Goal: Task Accomplishment & Management: Use online tool/utility

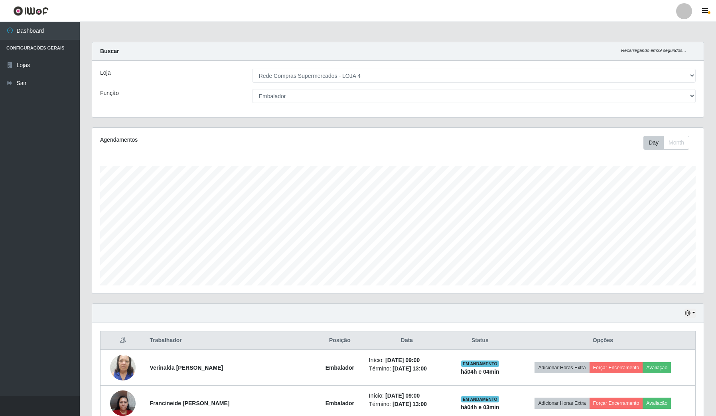
select select "159"
select select "1"
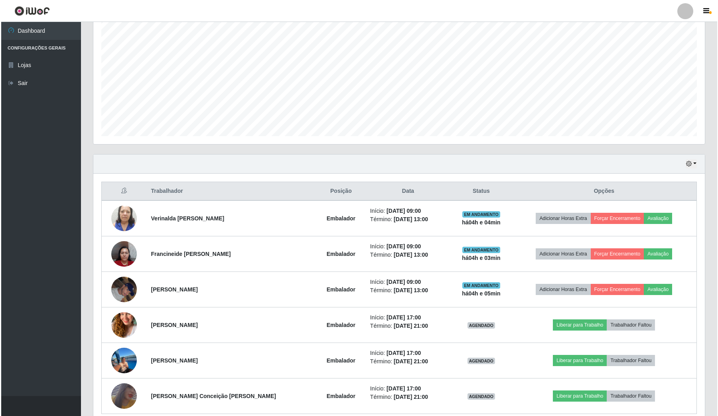
scroll to position [166, 611]
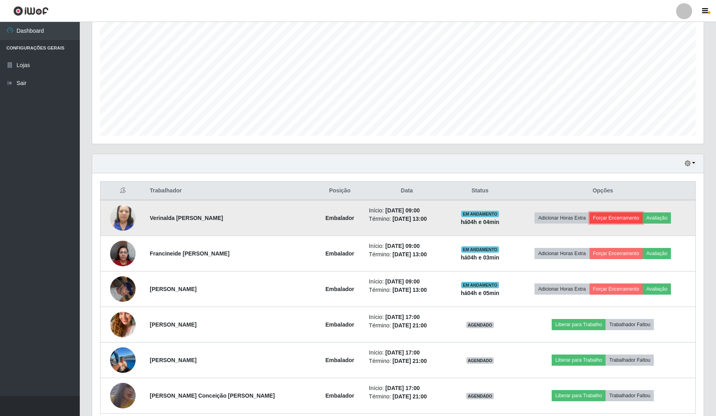
click at [617, 217] on button "Forçar Encerramento" at bounding box center [616, 217] width 53 height 11
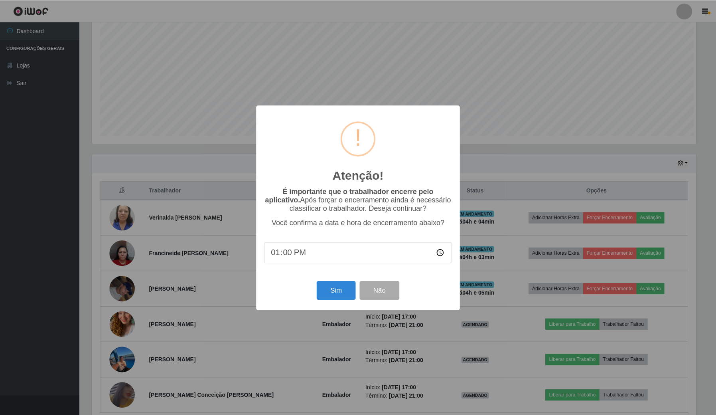
scroll to position [166, 606]
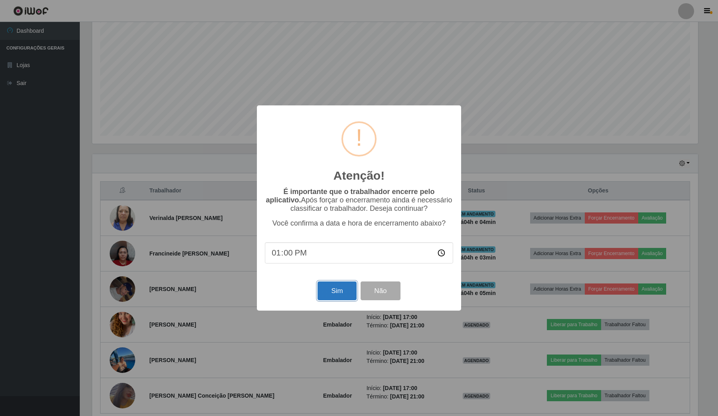
click at [346, 295] on button "Sim" at bounding box center [337, 290] width 39 height 19
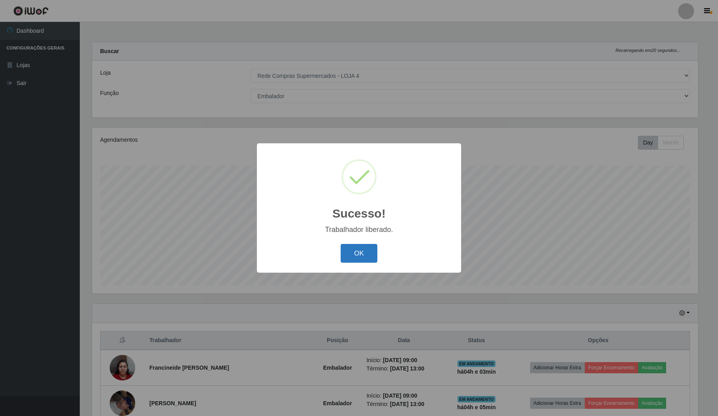
click at [354, 255] on button "OK" at bounding box center [359, 253] width 37 height 19
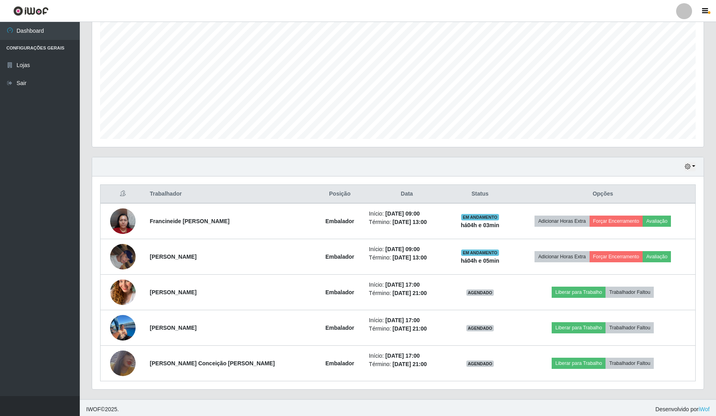
scroll to position [150, 0]
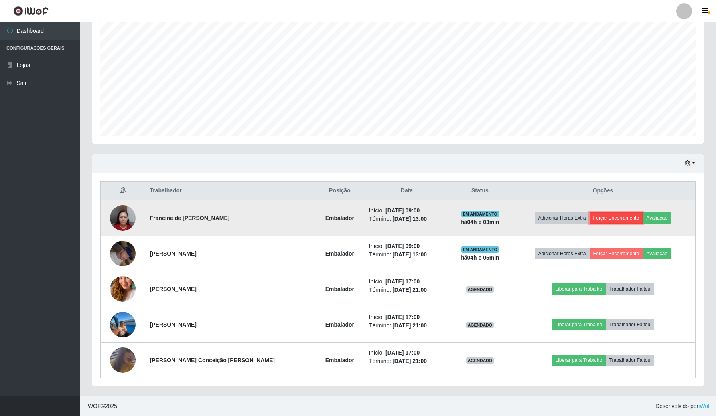
click at [616, 213] on button "Forçar Encerramento" at bounding box center [616, 217] width 53 height 11
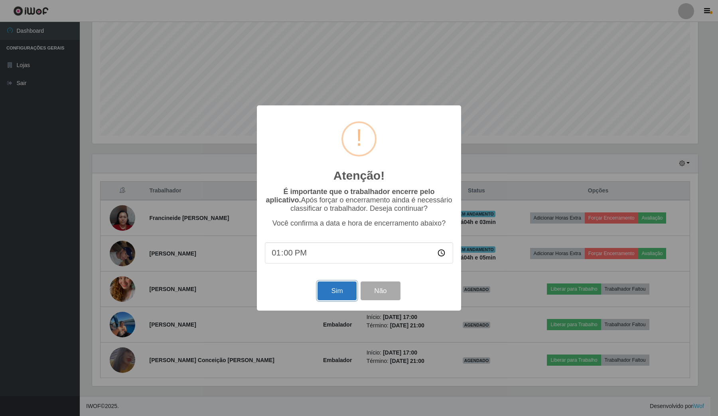
click at [341, 292] on button "Sim" at bounding box center [337, 290] width 39 height 19
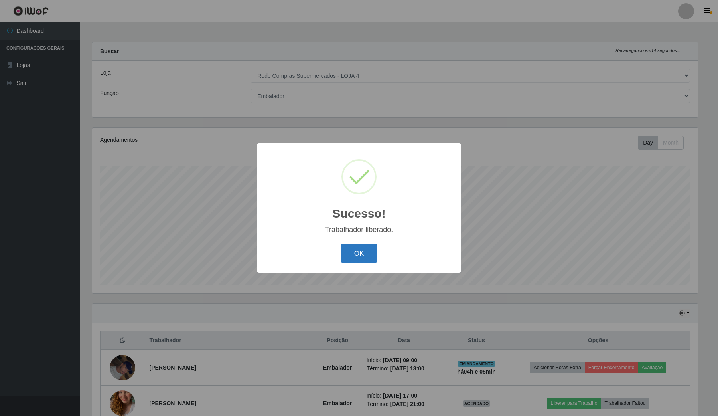
click at [358, 258] on button "OK" at bounding box center [359, 253] width 37 height 19
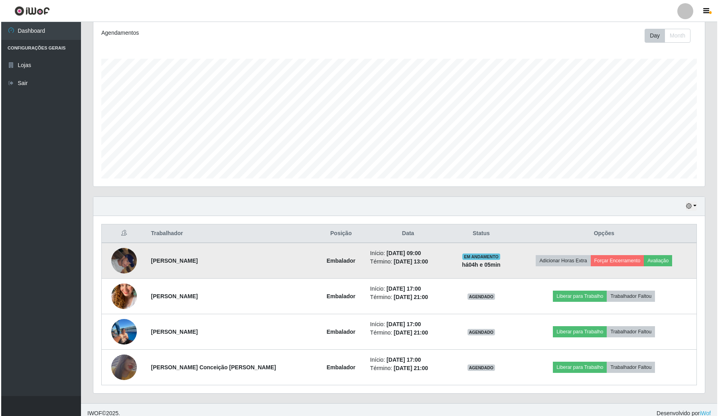
scroll to position [115, 0]
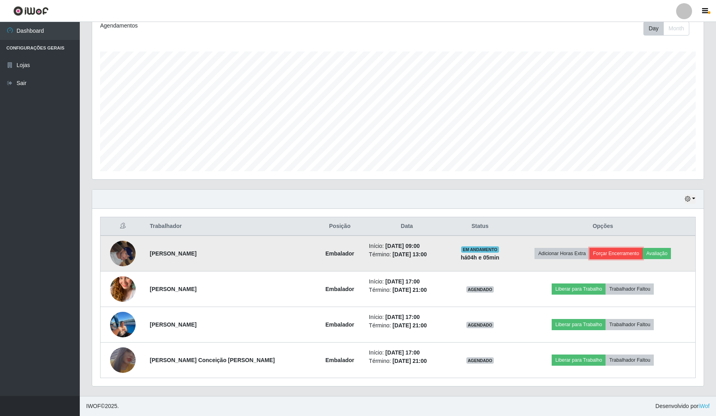
click at [603, 250] on button "Forçar Encerramento" at bounding box center [616, 253] width 53 height 11
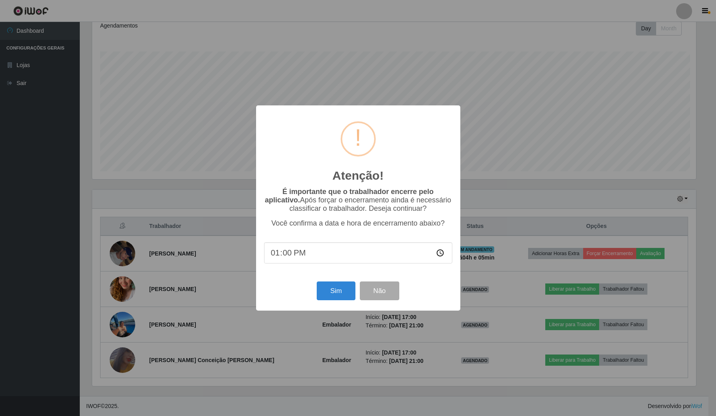
scroll to position [166, 606]
click at [325, 293] on button "Sim" at bounding box center [337, 290] width 39 height 19
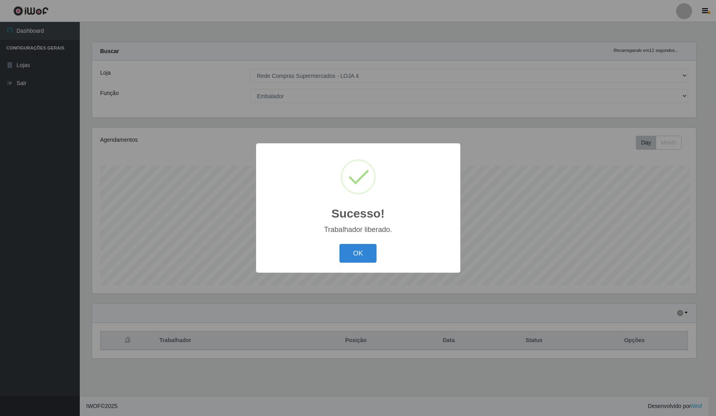
scroll to position [0, 0]
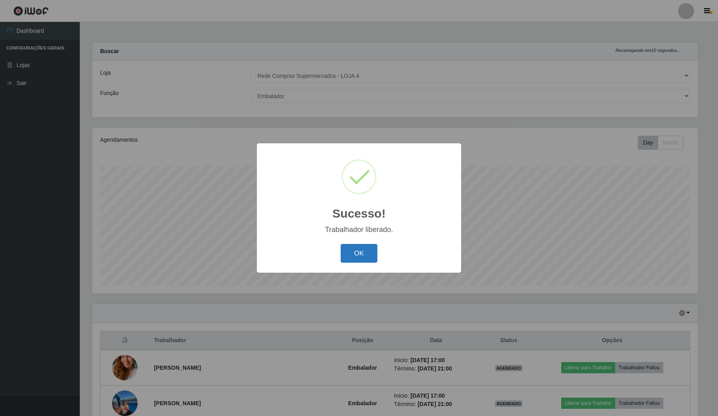
click at [356, 256] on button "OK" at bounding box center [359, 253] width 37 height 19
